Goal: Information Seeking & Learning: Learn about a topic

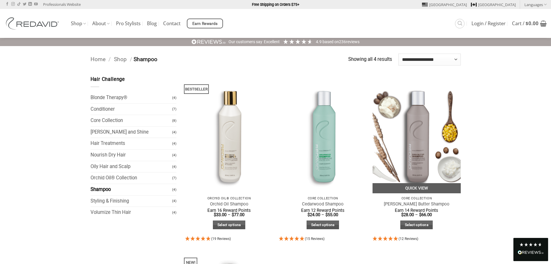
click at [422, 153] on img at bounding box center [417, 134] width 88 height 117
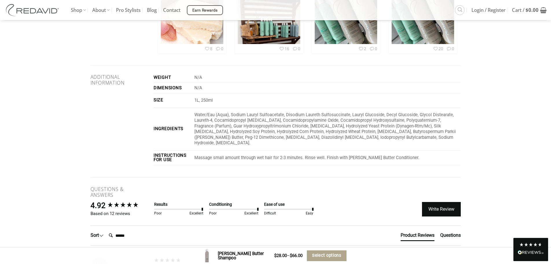
scroll to position [781, 0]
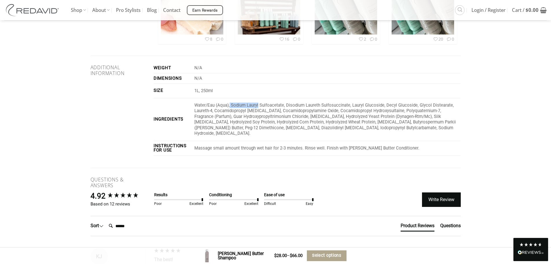
drag, startPoint x: 231, startPoint y: 106, endPoint x: 259, endPoint y: 106, distance: 28.1
click at [259, 106] on p "Water/Eau (Aqua), Sodium Lauryl Sulfoacetate, Disodium Laureth Sulfosuccinate, …" at bounding box center [327, 119] width 266 height 34
drag, startPoint x: 321, startPoint y: 105, endPoint x: 348, endPoint y: 102, distance: 27.6
click at [348, 102] on td "Water/Eau (Aqua), Sodium Lauryl Sulfoacetate, Disodium Laureth Sulfosuccinate, …" at bounding box center [326, 119] width 268 height 43
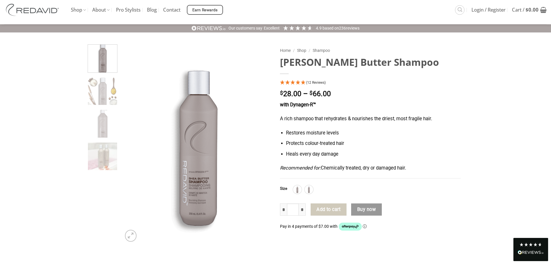
scroll to position [0, 0]
